Goal: Information Seeking & Learning: Learn about a topic

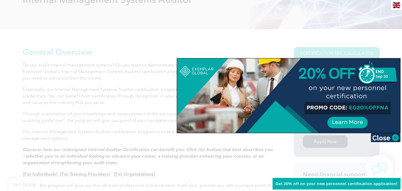
scroll to position [119, 0]
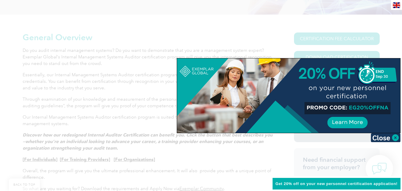
click at [396, 137] on img at bounding box center [386, 137] width 30 height 9
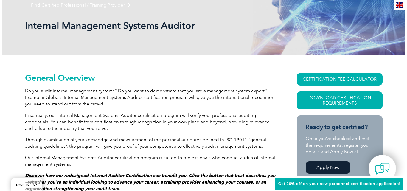
scroll to position [60, 0]
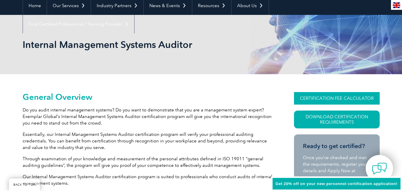
click at [326, 99] on link "CERTIFICATION FEE CALCULATOR" at bounding box center [337, 98] width 86 height 13
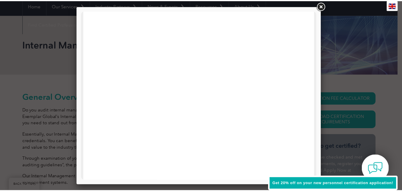
scroll to position [0, 0]
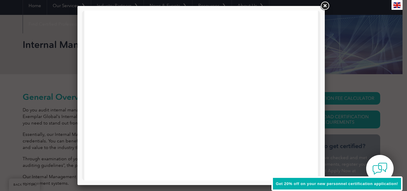
click at [324, 5] on link at bounding box center [324, 6] width 11 height 11
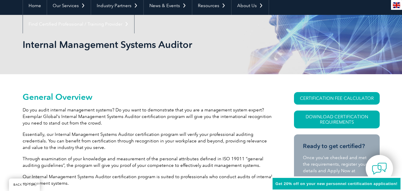
click at [102, 115] on p "Do you audit internal management systems? Do you want to demonstrate that you a…" at bounding box center [148, 117] width 250 height 20
click at [102, 125] on p "Do you audit internal management systems? Do you want to demonstrate that you a…" at bounding box center [148, 117] width 250 height 20
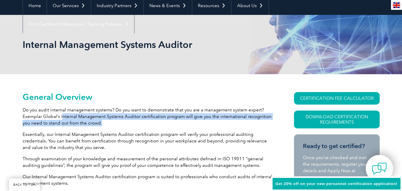
drag, startPoint x: 101, startPoint y: 125, endPoint x: 62, endPoint y: 119, distance: 39.8
click at [62, 119] on p "Do you audit internal management systems? Do you want to demonstrate that you a…" at bounding box center [148, 117] width 250 height 20
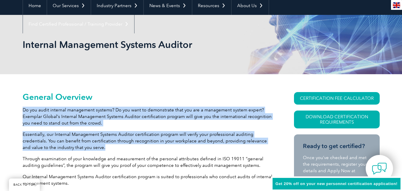
drag, startPoint x: 23, startPoint y: 110, endPoint x: 214, endPoint y: 147, distance: 194.6
click at [118, 149] on p "Essentially, our Internal Management Systems Auditor certification program will…" at bounding box center [148, 141] width 250 height 20
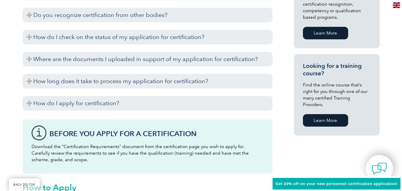
scroll to position [312, 0]
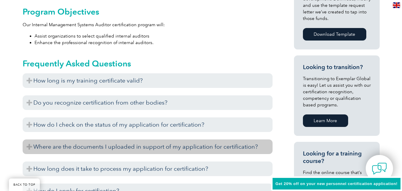
click at [143, 140] on h3 "Where are the documents I uploaded in support of my application for certificati…" at bounding box center [148, 146] width 250 height 15
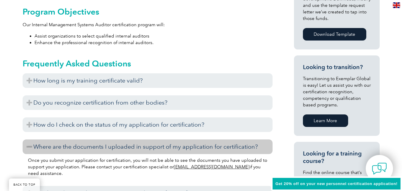
click at [29, 144] on h3 "Where are the documents I uploaded in support of my application for certificati…" at bounding box center [148, 146] width 250 height 15
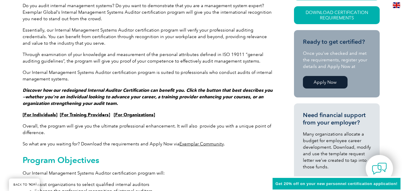
scroll to position [163, 0]
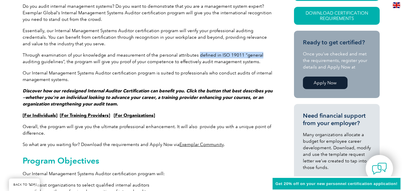
drag, startPoint x: 198, startPoint y: 55, endPoint x: 268, endPoint y: 55, distance: 70.6
click at [268, 55] on p "Through examination of your knowledge and measurement of the personal attribute…" at bounding box center [148, 58] width 250 height 13
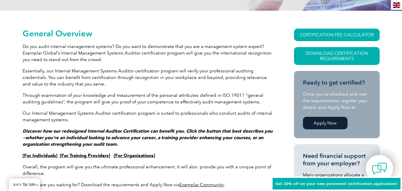
scroll to position [133, 0]
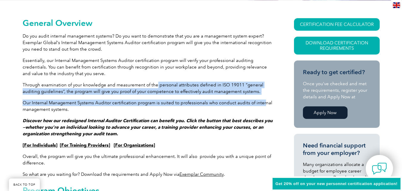
drag, startPoint x: 157, startPoint y: 86, endPoint x: 262, endPoint y: 97, distance: 105.7
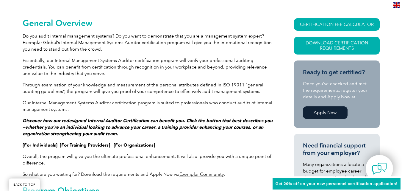
click at [104, 110] on p "Our Internal Management Systems Auditor certification program is suited to prof…" at bounding box center [148, 106] width 250 height 13
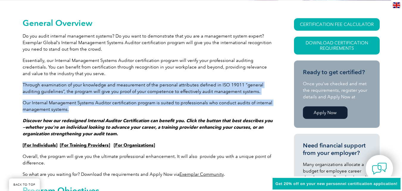
drag, startPoint x: 23, startPoint y: 84, endPoint x: 133, endPoint y: 110, distance: 112.9
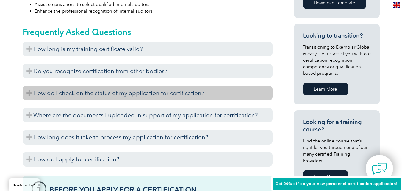
scroll to position [342, 0]
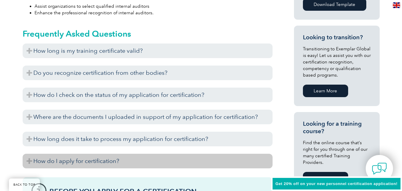
click at [87, 162] on h3 "How do I apply for certification?" at bounding box center [148, 161] width 250 height 15
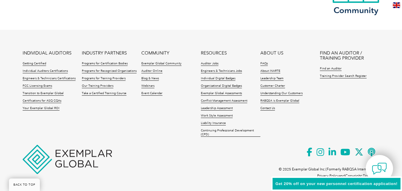
scroll to position [1151, 0]
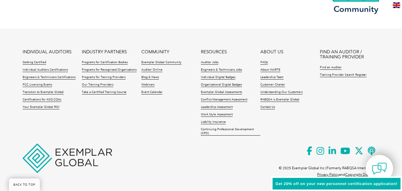
click at [162, 130] on ul "INDIVIDUAL AUDITORS Getting Certified Individual Auditors Certifications Engine…" at bounding box center [201, 93] width 357 height 89
